Goal: Information Seeking & Learning: Learn about a topic

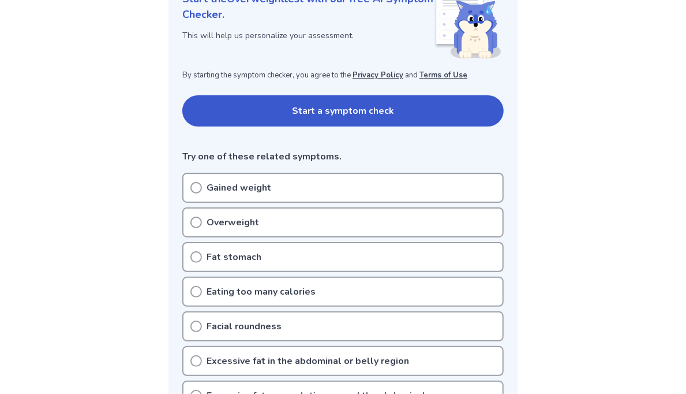
scroll to position [231, 0]
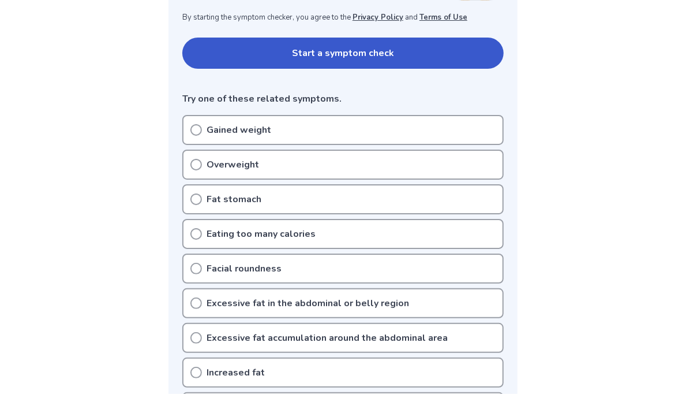
click at [202, 126] on div "Gained weight" at bounding box center [343, 130] width 322 height 30
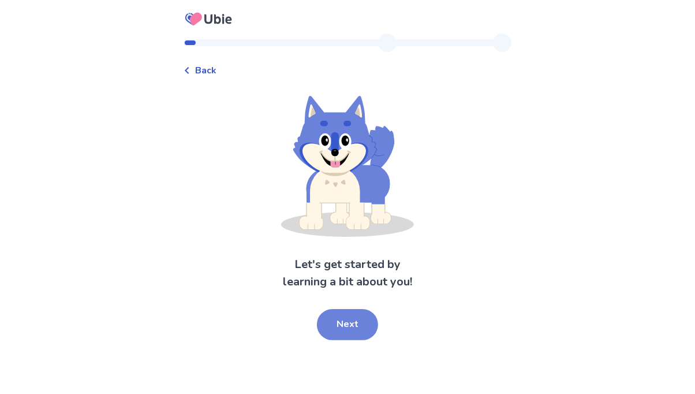
click at [347, 326] on button "Next" at bounding box center [347, 324] width 61 height 31
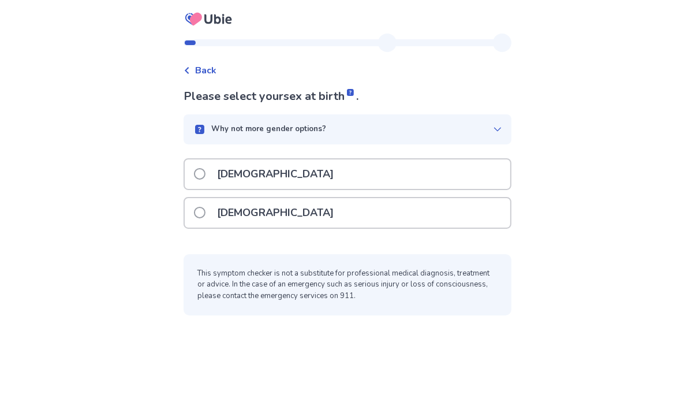
click at [200, 212] on div "Female" at bounding box center [348, 212] width 326 height 29
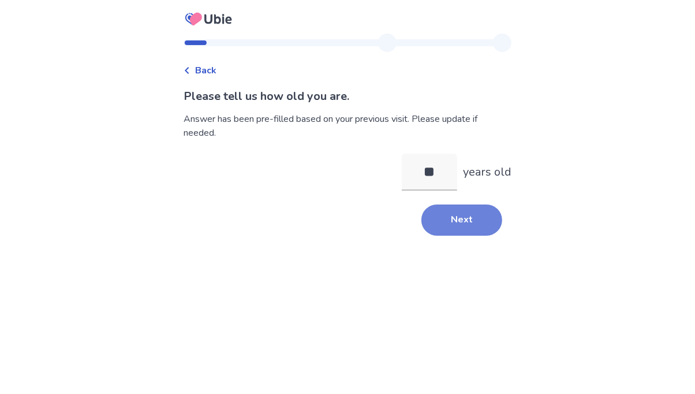
click at [465, 225] on button "Next" at bounding box center [461, 219] width 81 height 31
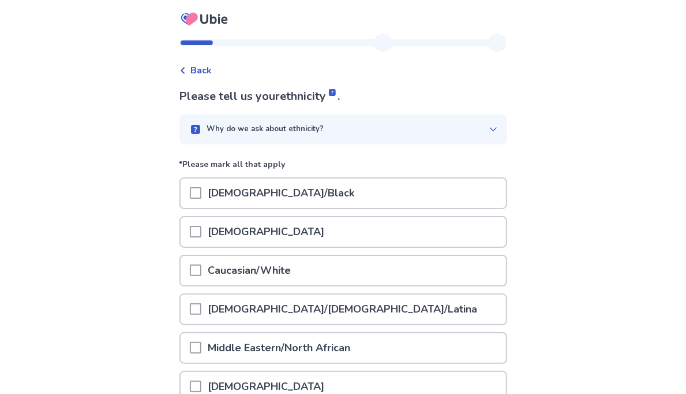
scroll to position [58, 0]
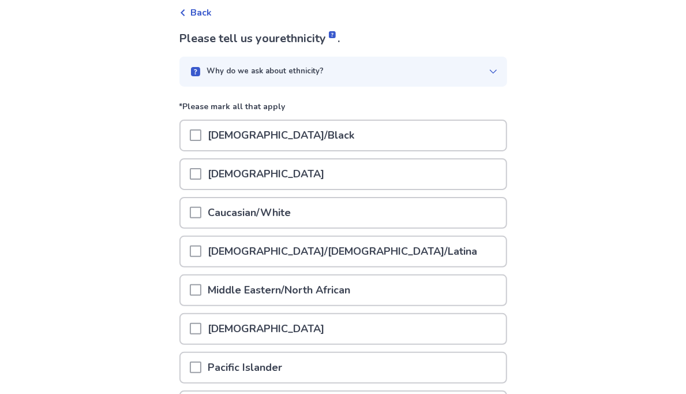
click at [268, 216] on p "Caucasian/White" at bounding box center [249, 212] width 97 height 29
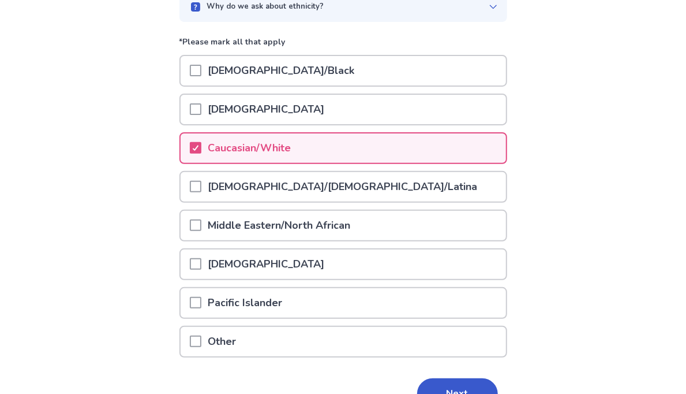
scroll to position [185, 0]
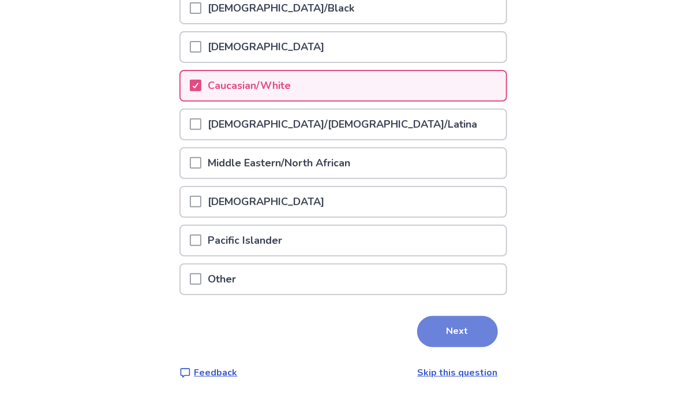
click at [443, 316] on button "Next" at bounding box center [457, 331] width 81 height 31
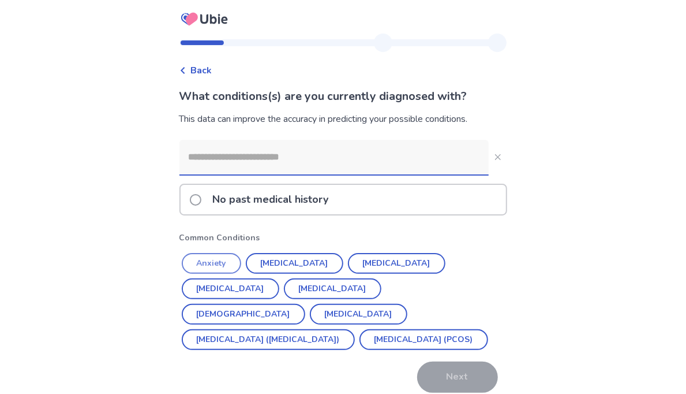
click at [232, 259] on button "Anxiety" at bounding box center [211, 263] width 59 height 21
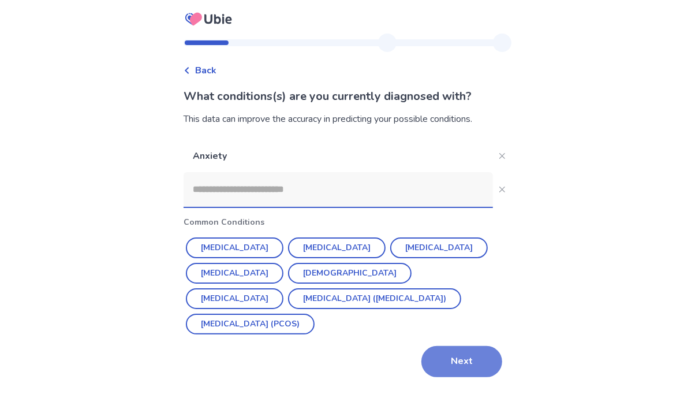
click at [456, 353] on button "Next" at bounding box center [461, 361] width 81 height 31
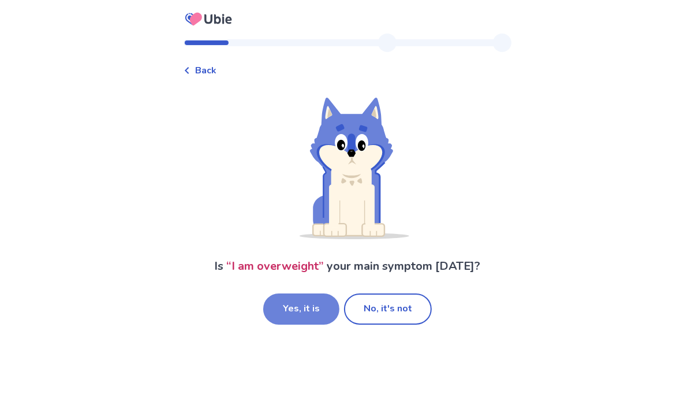
click at [322, 304] on button "Yes, it is" at bounding box center [301, 308] width 76 height 31
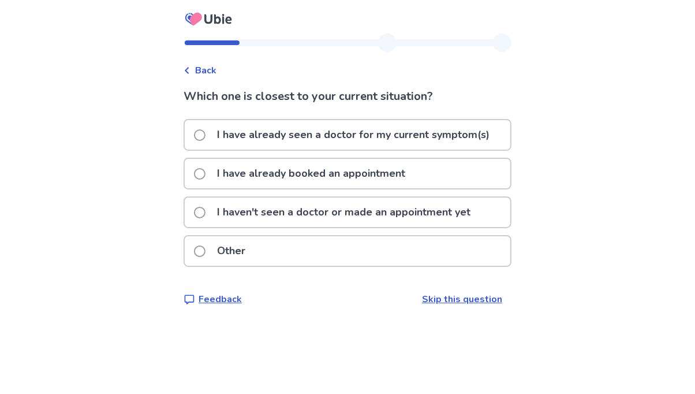
click at [206, 171] on span at bounding box center [200, 174] width 12 height 12
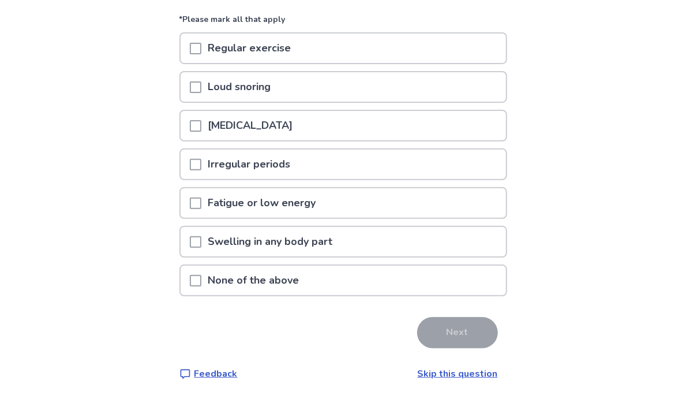
scroll to position [125, 0]
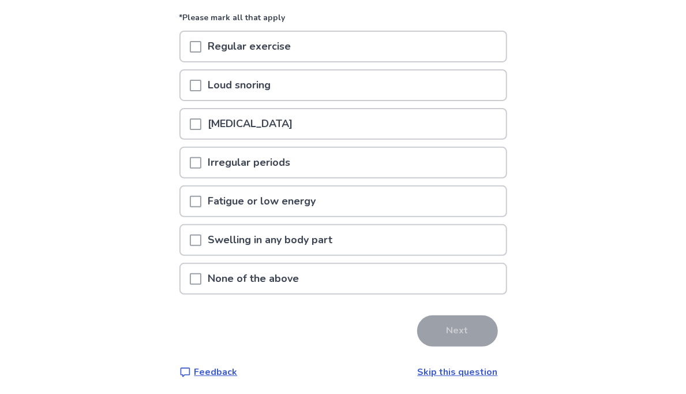
click at [201, 274] on span at bounding box center [196, 279] width 12 height 12
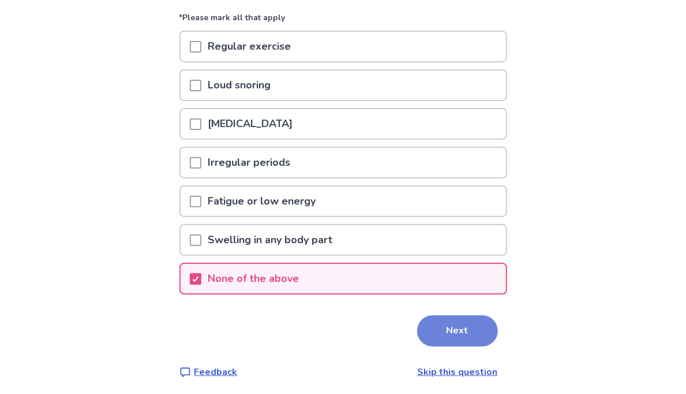
click at [446, 323] on button "Next" at bounding box center [457, 330] width 81 height 31
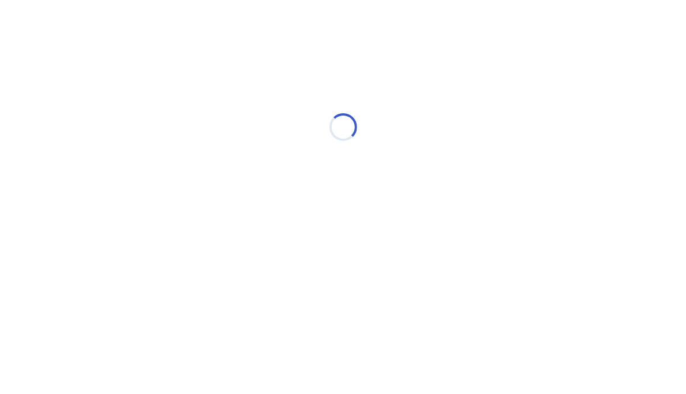
scroll to position [0, 0]
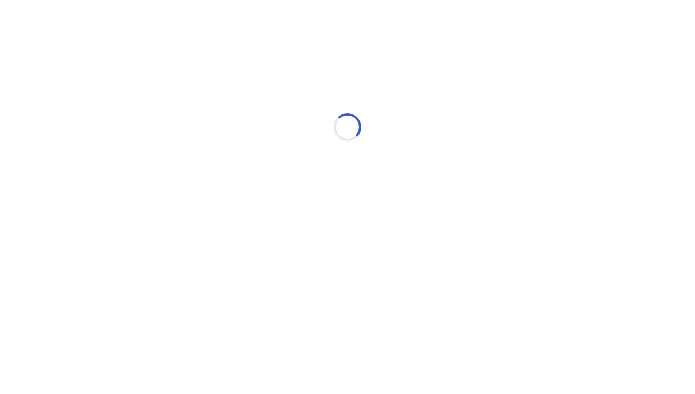
select select "*"
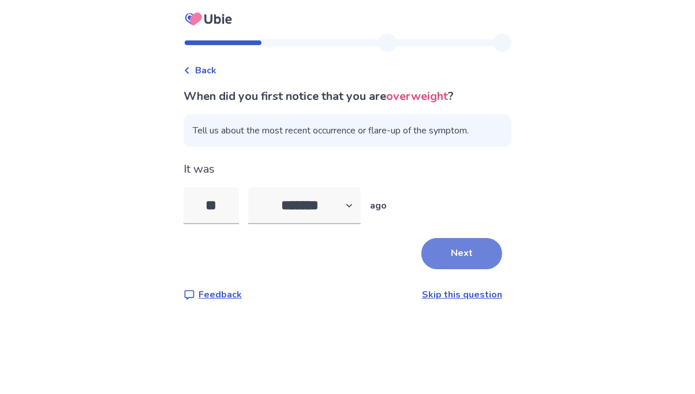
type input "**"
click at [453, 252] on button "Next" at bounding box center [461, 253] width 81 height 31
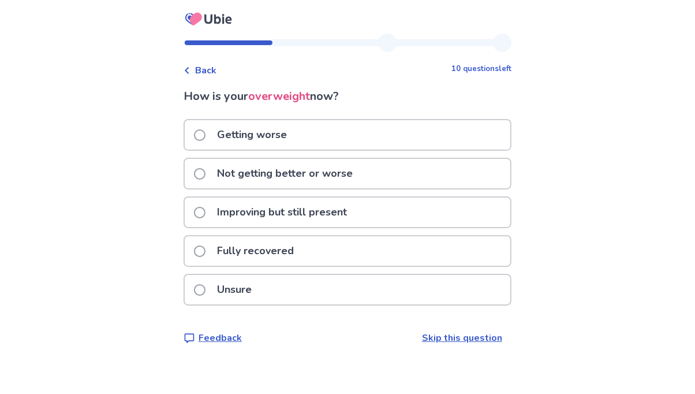
click at [208, 128] on label "Getting worse" at bounding box center [244, 134] width 100 height 29
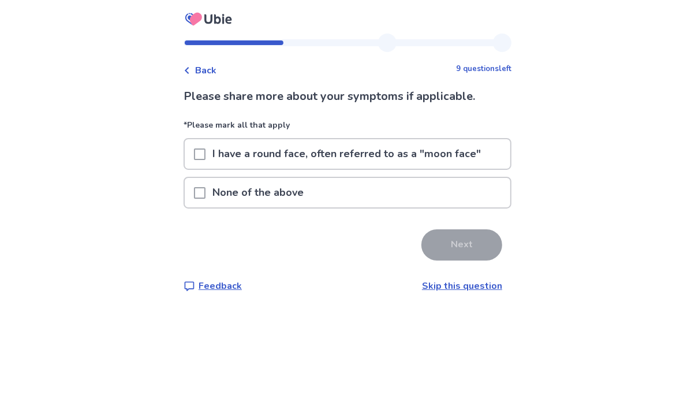
click at [206, 191] on span at bounding box center [200, 193] width 12 height 12
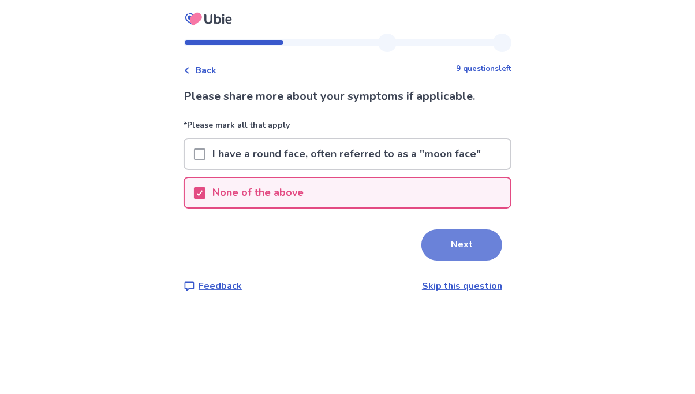
click at [471, 240] on button "Next" at bounding box center [461, 244] width 81 height 31
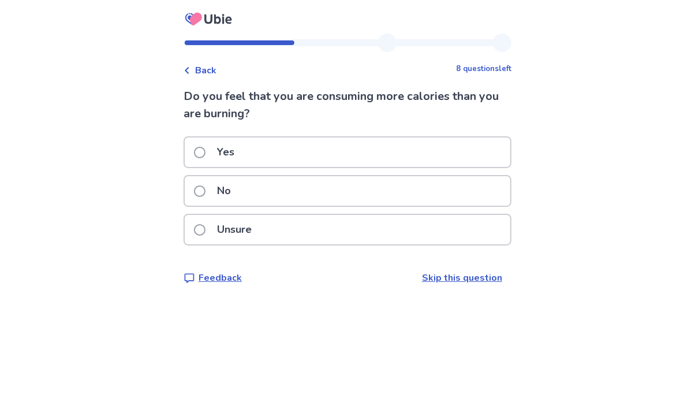
click at [203, 231] on span at bounding box center [200, 230] width 12 height 12
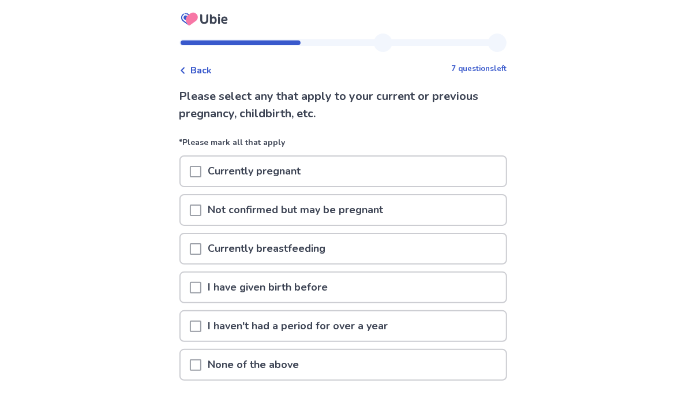
scroll to position [86, 0]
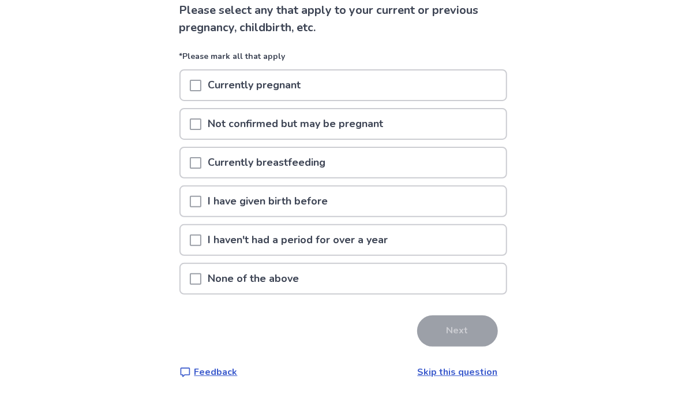
click at [201, 196] on span at bounding box center [196, 202] width 12 height 12
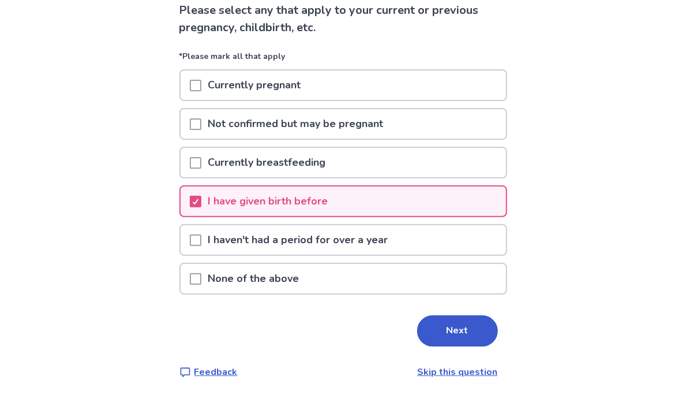
click at [201, 237] on span at bounding box center [196, 240] width 12 height 12
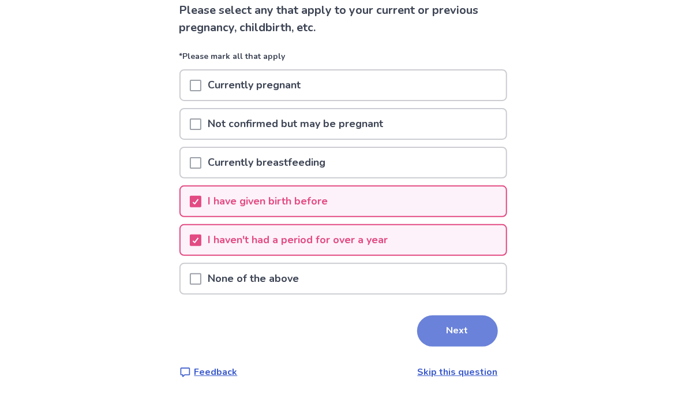
click at [432, 319] on button "Next" at bounding box center [457, 330] width 81 height 31
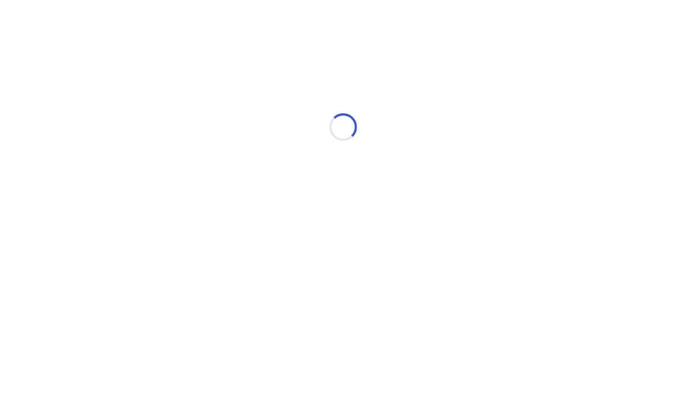
scroll to position [0, 0]
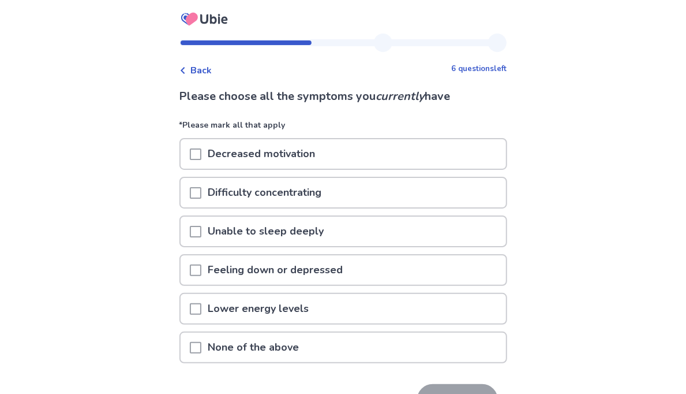
click at [201, 189] on span at bounding box center [196, 193] width 12 height 12
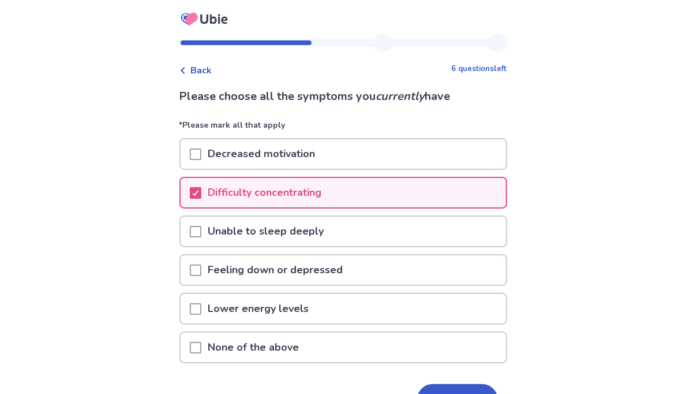
scroll to position [69, 0]
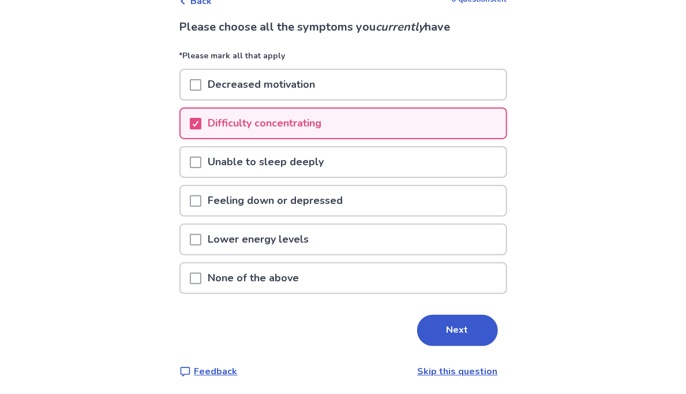
click at [201, 234] on span at bounding box center [196, 240] width 12 height 12
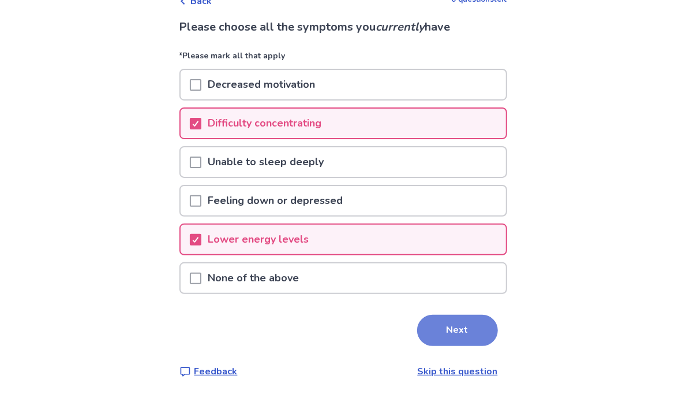
click at [448, 322] on button "Next" at bounding box center [457, 330] width 81 height 31
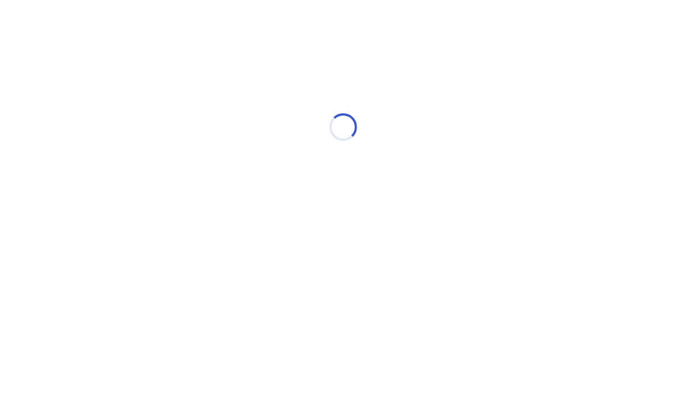
scroll to position [0, 0]
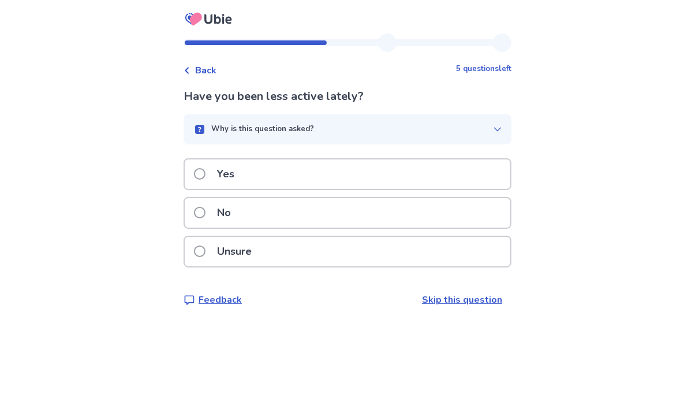
click at [206, 169] on span at bounding box center [200, 174] width 12 height 12
click at [206, 247] on span at bounding box center [200, 251] width 12 height 12
click at [206, 207] on span at bounding box center [200, 213] width 12 height 12
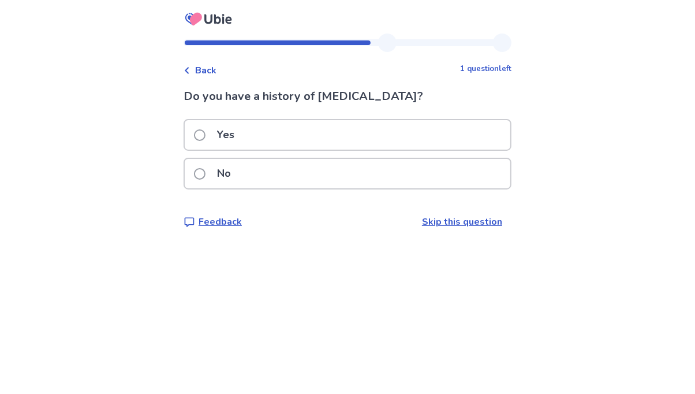
click at [204, 173] on span at bounding box center [200, 174] width 12 height 12
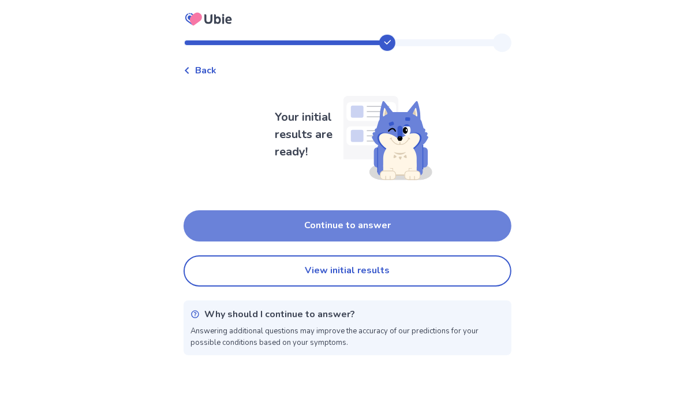
click at [318, 227] on button "Continue to answer" at bounding box center [348, 225] width 328 height 31
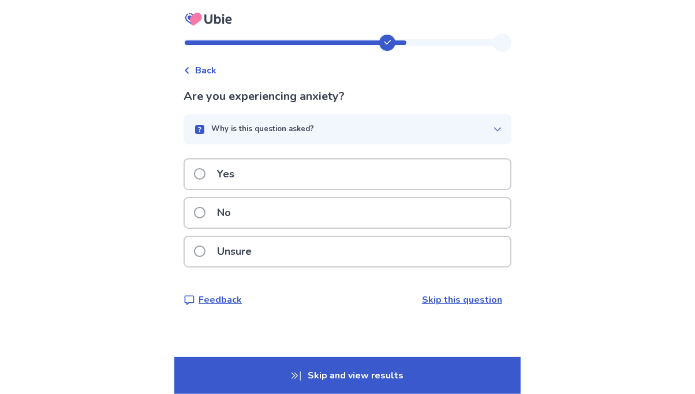
click at [206, 174] on span at bounding box center [200, 174] width 12 height 12
click at [206, 172] on span at bounding box center [200, 174] width 12 height 12
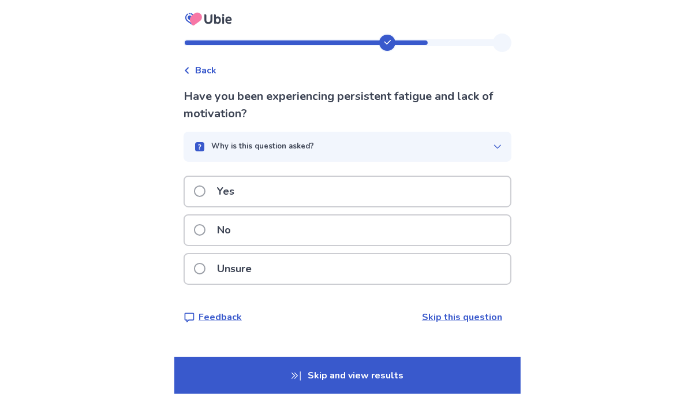
click at [206, 186] on span at bounding box center [200, 191] width 12 height 12
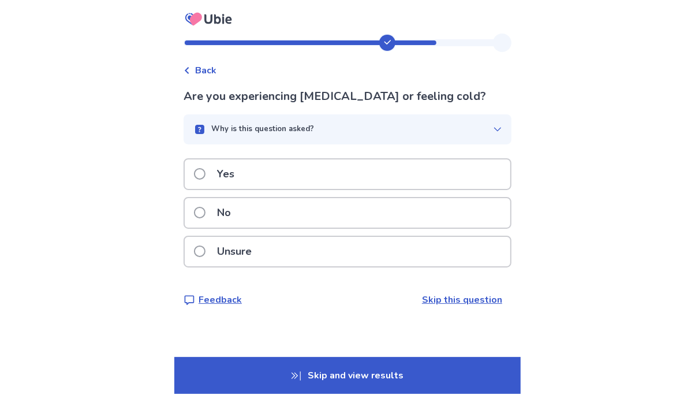
click at [206, 210] on span at bounding box center [200, 213] width 12 height 12
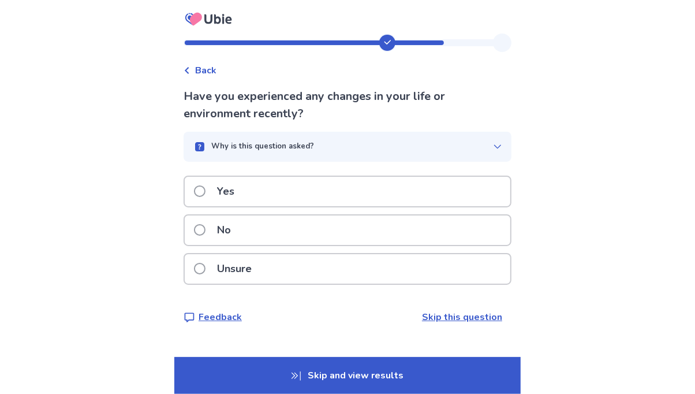
click at [204, 228] on span at bounding box center [200, 230] width 12 height 12
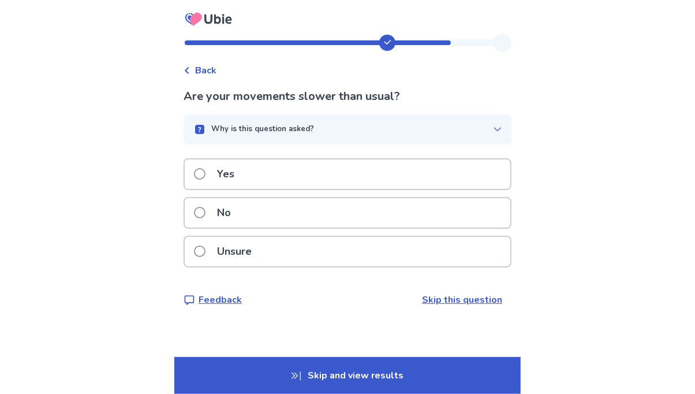
click at [204, 174] on span at bounding box center [200, 174] width 12 height 12
click at [206, 210] on span at bounding box center [200, 213] width 12 height 12
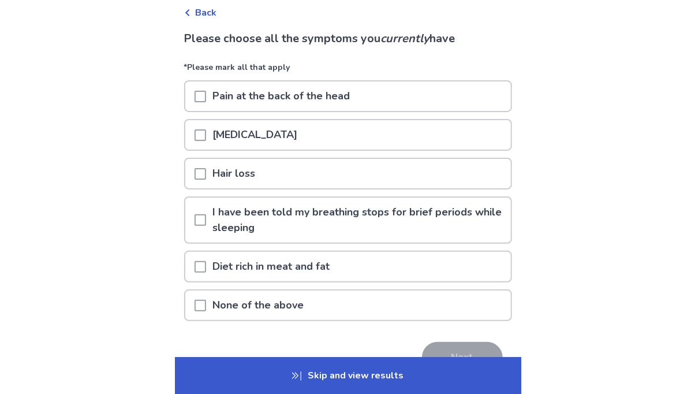
scroll to position [115, 0]
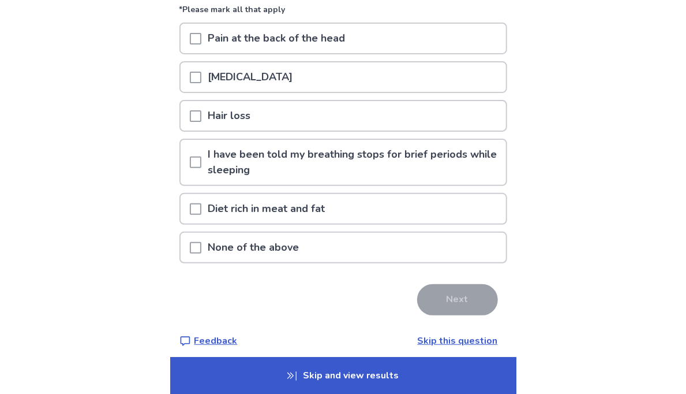
click at [199, 242] on span at bounding box center [196, 248] width 12 height 12
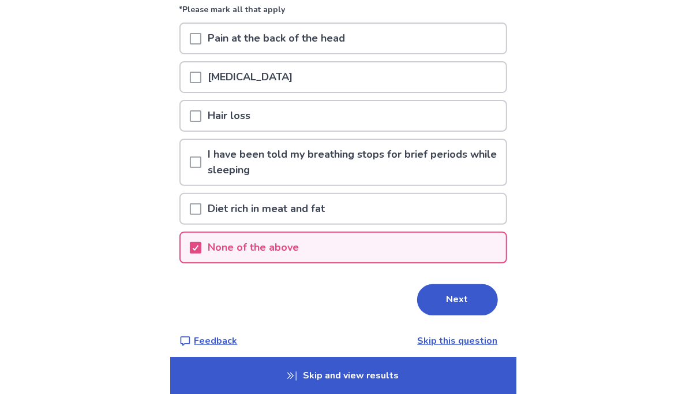
click at [349, 367] on p "Skip and view results" at bounding box center [343, 375] width 346 height 37
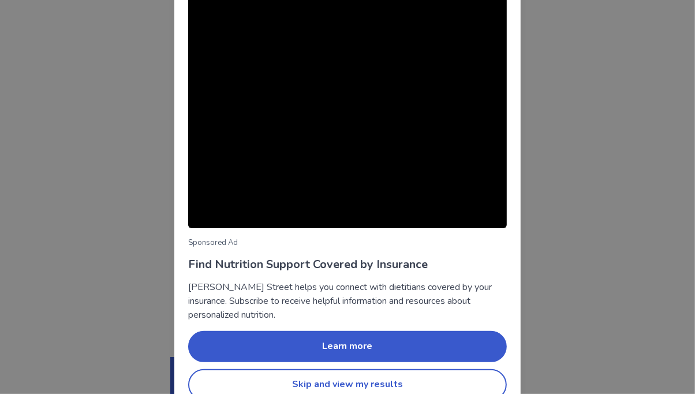
scroll to position [86, 0]
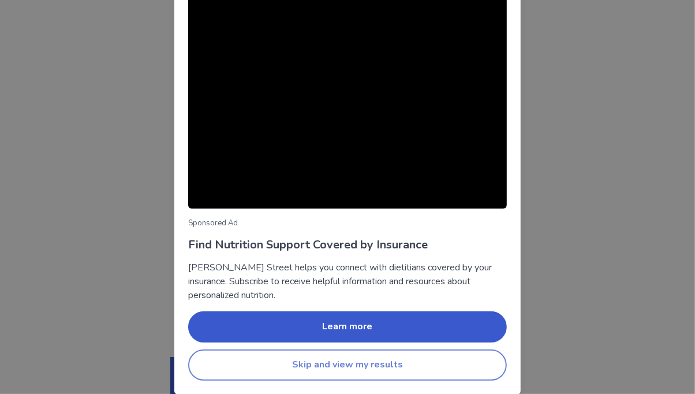
click at [322, 362] on button "Skip and view my results" at bounding box center [347, 364] width 319 height 31
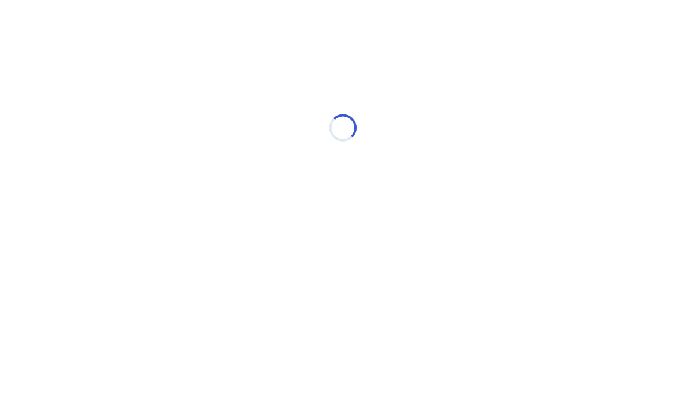
scroll to position [0, 0]
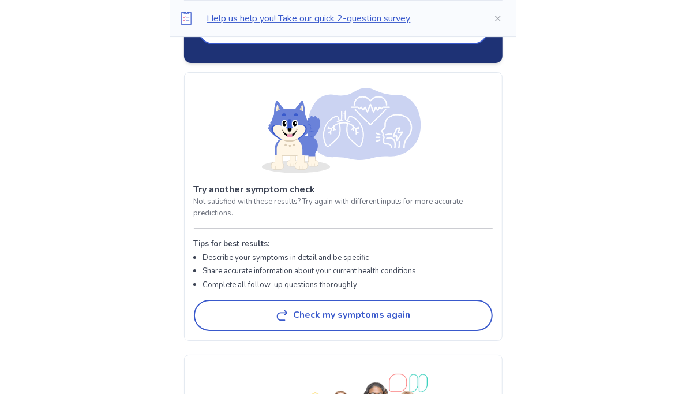
scroll to position [1905, 0]
